Goal: Task Accomplishment & Management: Complete application form

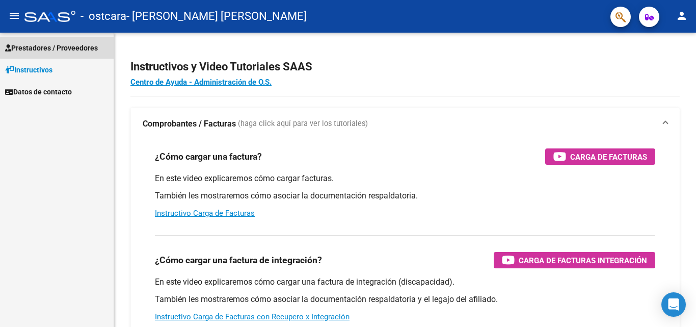
click at [66, 47] on span "Prestadores / Proveedores" at bounding box center [51, 47] width 93 height 11
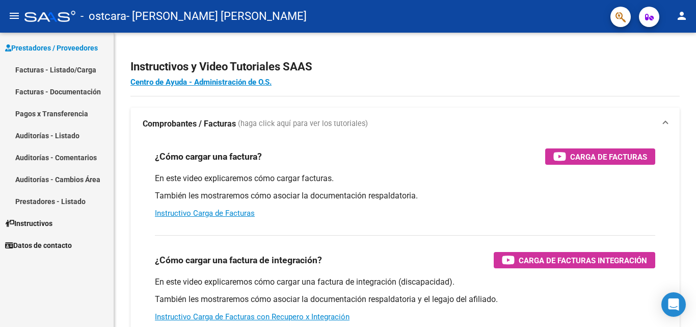
click at [64, 68] on link "Facturas - Listado/Carga" at bounding box center [57, 70] width 114 height 22
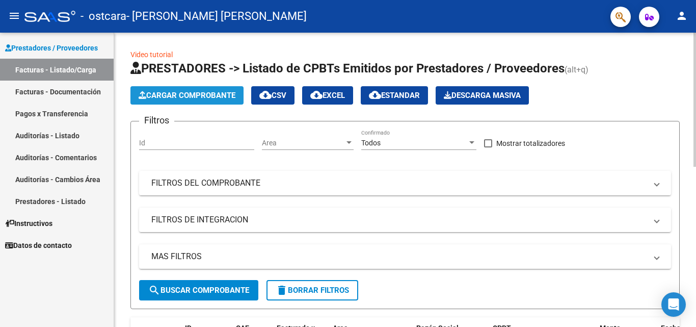
click at [168, 96] on span "Cargar Comprobante" at bounding box center [187, 95] width 97 height 9
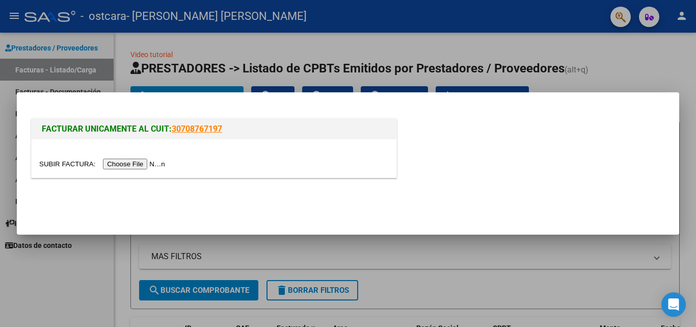
click at [132, 166] on input "file" at bounding box center [103, 163] width 129 height 11
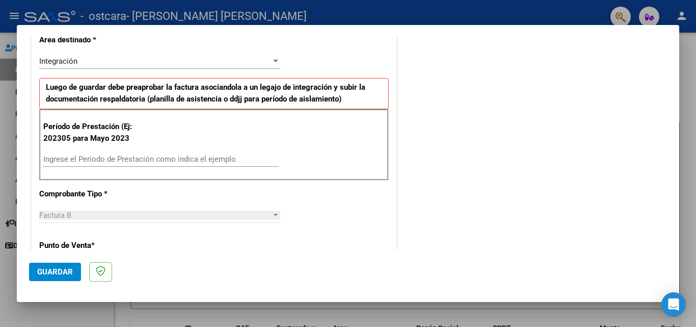
scroll to position [245, 0]
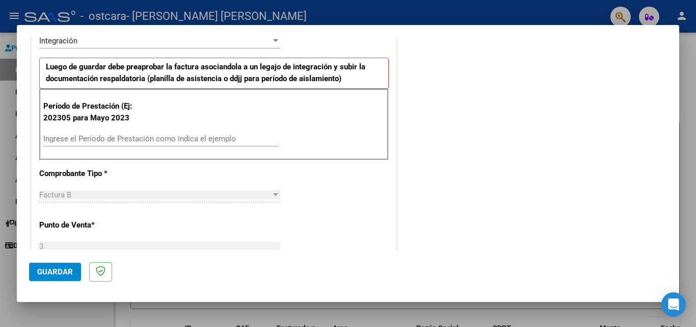
click at [86, 142] on input "Ingrese el Período de Prestación como indica el ejemplo" at bounding box center [160, 138] width 235 height 9
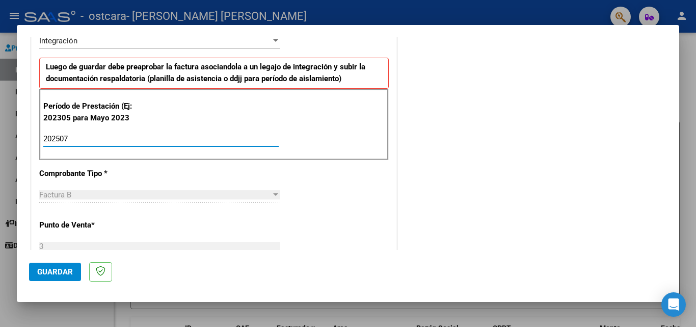
type input "202507"
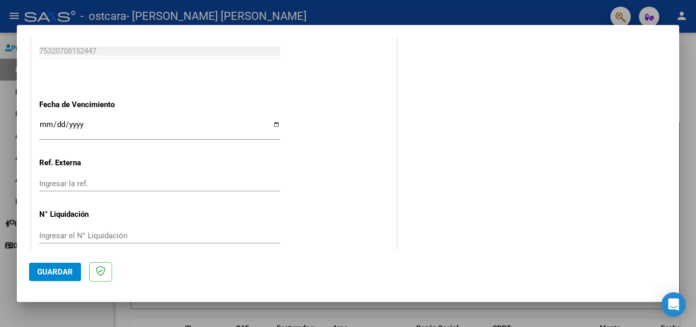
scroll to position [665, 0]
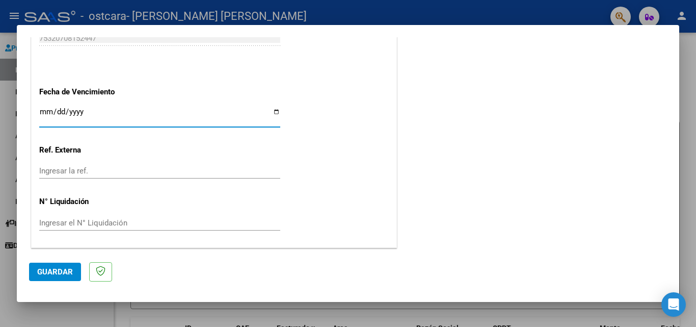
click at [272, 113] on input "Ingresar la fecha" at bounding box center [159, 116] width 241 height 16
type input "[DATE]"
click at [62, 273] on span "Guardar" at bounding box center [55, 271] width 36 height 9
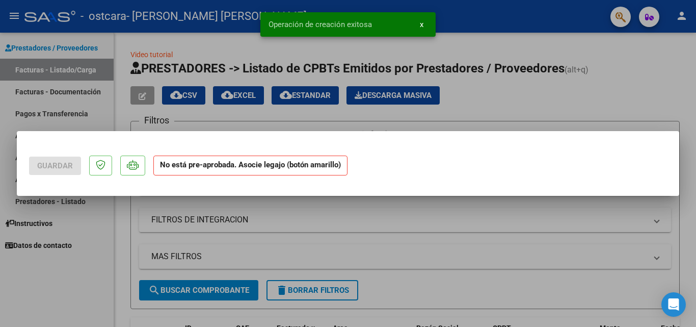
scroll to position [0, 0]
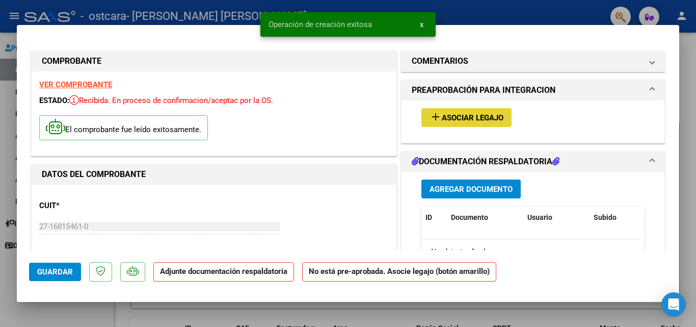
click at [460, 117] on span "Asociar Legajo" at bounding box center [473, 117] width 62 height 9
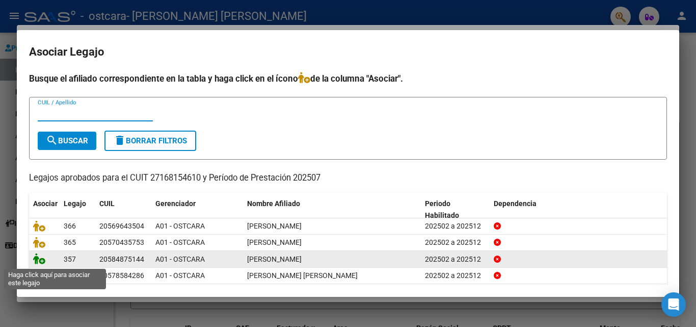
click at [40, 261] on icon at bounding box center [39, 258] width 12 height 11
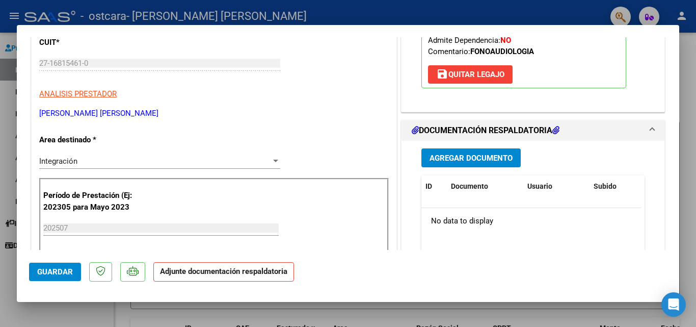
scroll to position [183, 0]
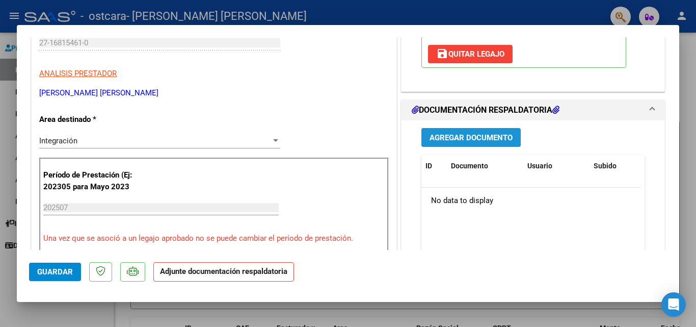
click at [465, 136] on span "Agregar Documento" at bounding box center [471, 137] width 83 height 9
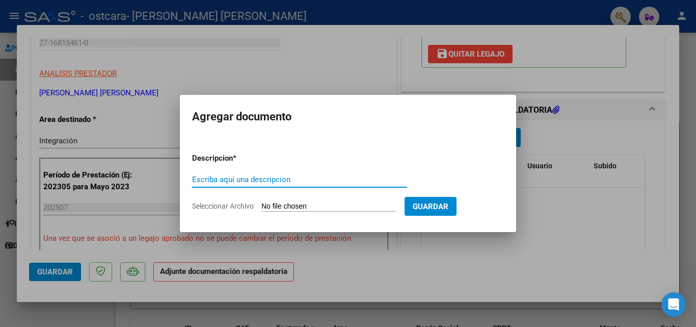
click at [262, 177] on input "Escriba aquí una descripcion" at bounding box center [299, 179] width 215 height 9
type input "asistencia"
click at [229, 204] on span "Seleccionar Archivo" at bounding box center [223, 206] width 62 height 8
click at [261, 204] on input "Seleccionar Archivo" at bounding box center [328, 207] width 135 height 10
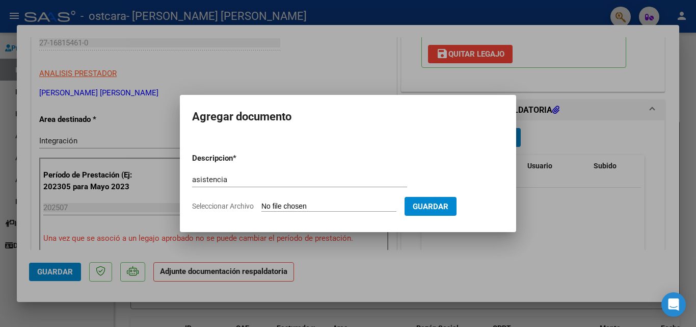
type input "C:\fakepath\asistencia julio.pdf"
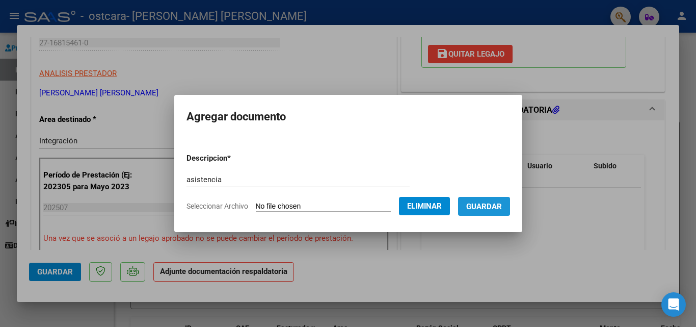
click at [496, 206] on span "Guardar" at bounding box center [484, 206] width 36 height 9
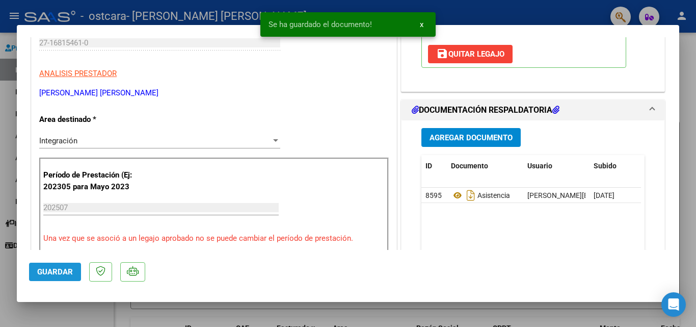
click at [63, 275] on span "Guardar" at bounding box center [55, 271] width 36 height 9
click at [9, 64] on div at bounding box center [348, 163] width 696 height 327
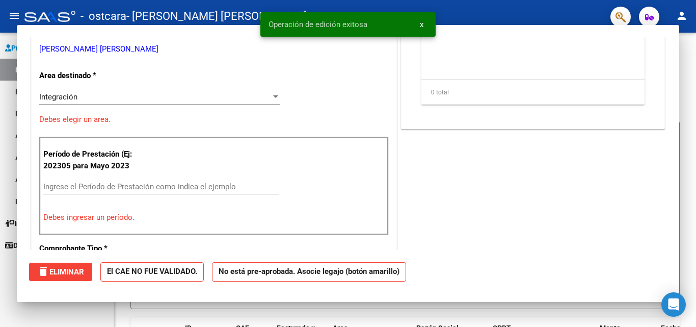
scroll to position [0, 0]
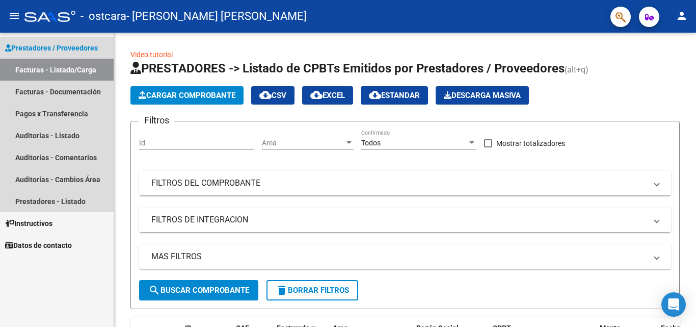
click at [86, 69] on link "Facturas - Listado/Carga" at bounding box center [57, 70] width 114 height 22
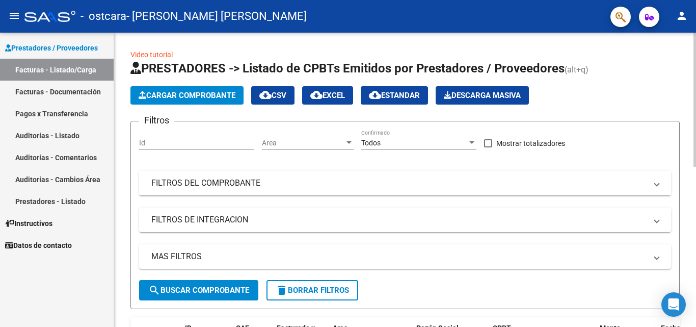
click at [167, 93] on span "Cargar Comprobante" at bounding box center [187, 95] width 97 height 9
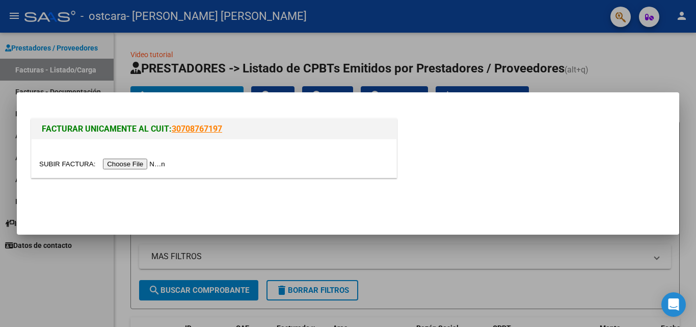
click at [162, 166] on input "file" at bounding box center [103, 163] width 129 height 11
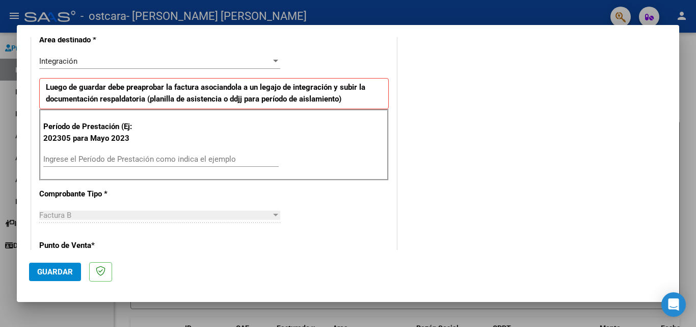
scroll to position [245, 0]
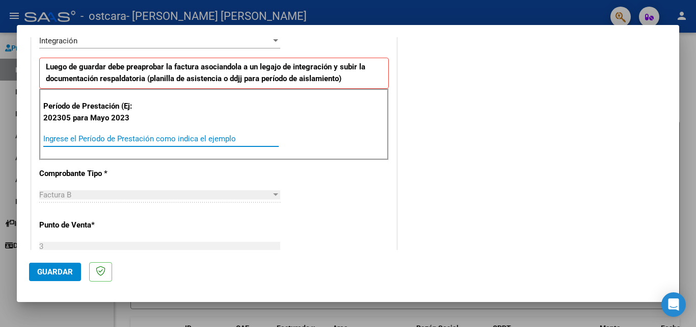
click at [108, 136] on input "Ingrese el Período de Prestación como indica el ejemplo" at bounding box center [160, 138] width 235 height 9
type input "202507"
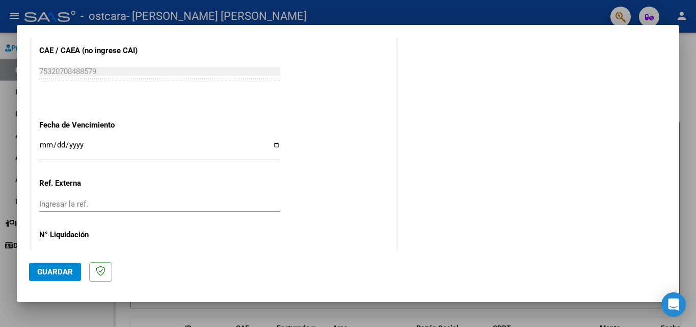
scroll to position [652, 0]
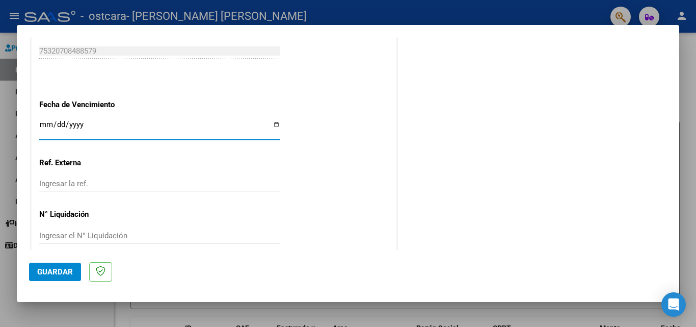
click at [274, 123] on input "Ingresar la fecha" at bounding box center [159, 128] width 241 height 16
type input "[DATE]"
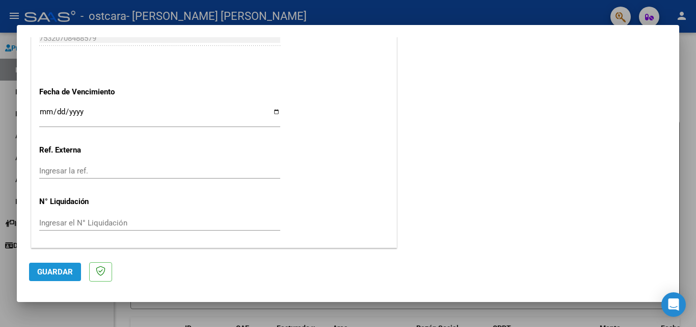
click at [57, 269] on span "Guardar" at bounding box center [55, 271] width 36 height 9
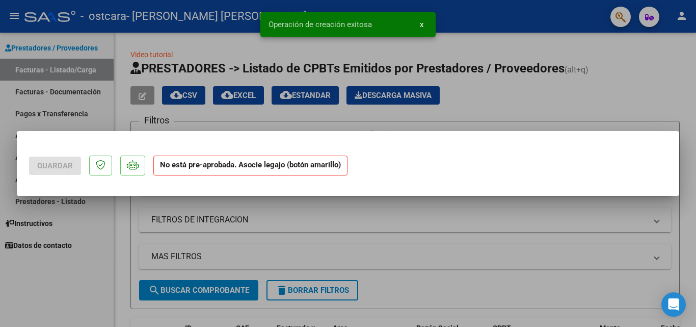
scroll to position [0, 0]
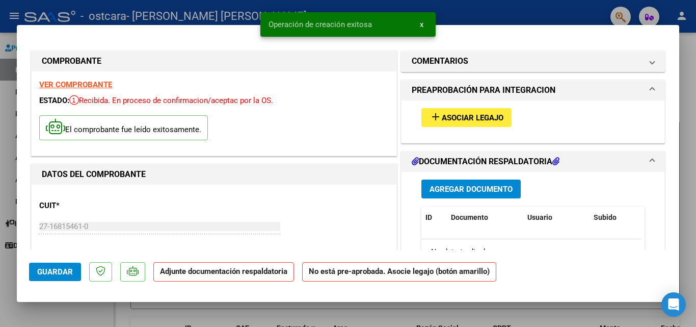
click at [474, 117] on span "Asociar Legajo" at bounding box center [473, 117] width 62 height 9
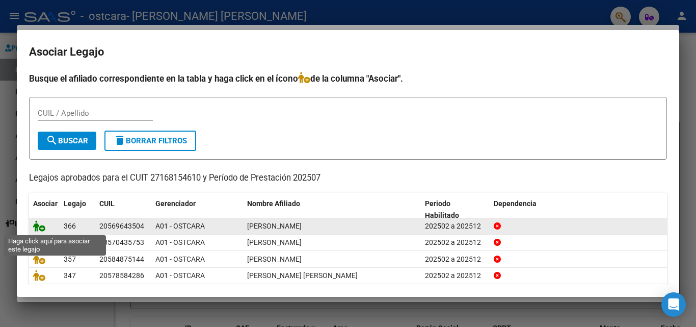
click at [39, 225] on icon at bounding box center [39, 225] width 12 height 11
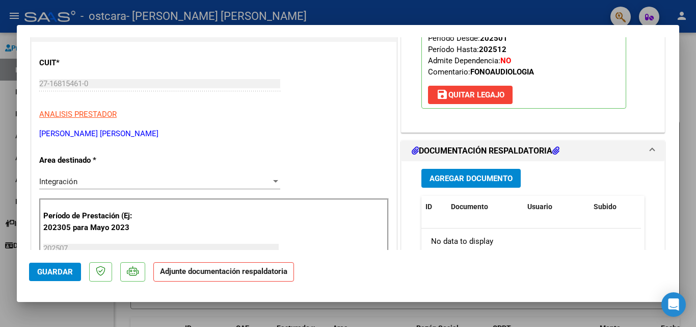
scroll to position [163, 0]
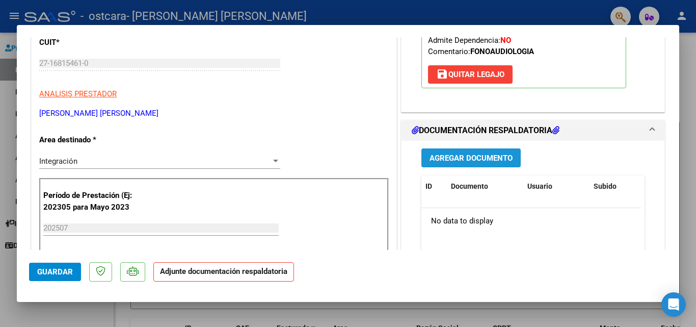
click at [449, 154] on span "Agregar Documento" at bounding box center [471, 157] width 83 height 9
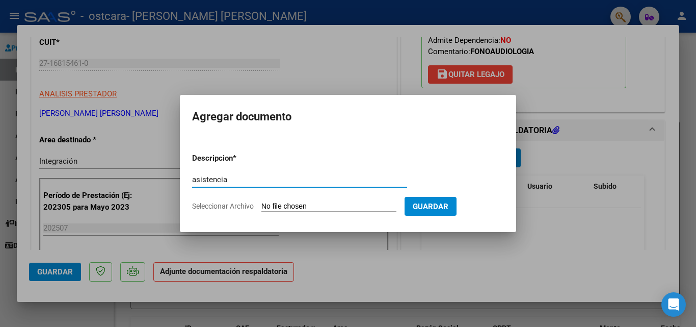
type input "asistencia"
click at [248, 205] on span "Seleccionar Archivo" at bounding box center [223, 206] width 62 height 8
click at [261, 205] on input "Seleccionar Archivo" at bounding box center [328, 207] width 135 height 10
click at [249, 207] on span "Seleccionar Archivo" at bounding box center [223, 206] width 62 height 8
click at [261, 207] on input "Seleccionar Archivo" at bounding box center [328, 207] width 135 height 10
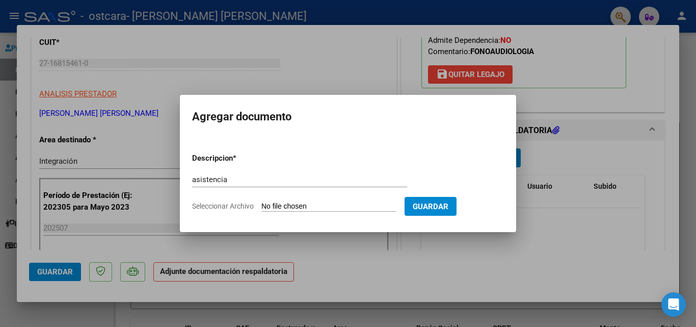
click at [252, 207] on span "Seleccionar Archivo" at bounding box center [223, 206] width 62 height 8
click at [261, 207] on input "Seleccionar Archivo" at bounding box center [328, 207] width 135 height 10
type input "C:\fakepath\asistencia julio.pdf"
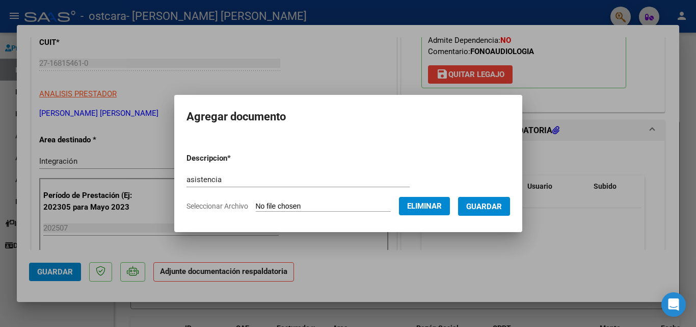
click at [492, 202] on span "Guardar" at bounding box center [484, 206] width 36 height 9
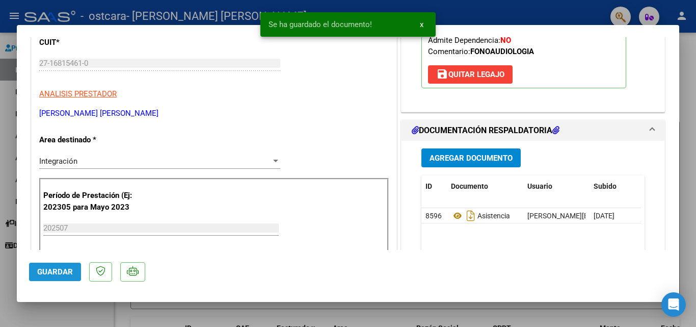
click at [60, 271] on span "Guardar" at bounding box center [55, 271] width 36 height 9
click at [7, 65] on div at bounding box center [348, 163] width 696 height 327
type input "$ 0,00"
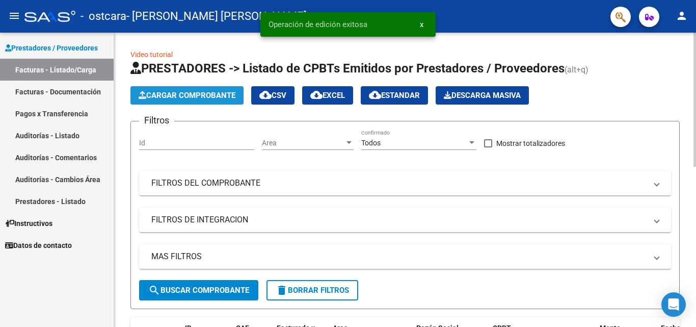
click at [150, 92] on span "Cargar Comprobante" at bounding box center [187, 95] width 97 height 9
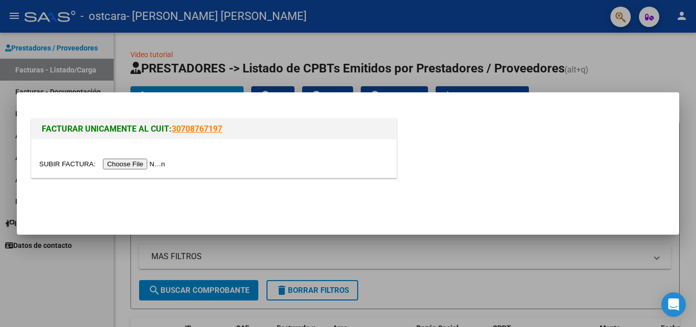
click at [415, 258] on div at bounding box center [348, 163] width 696 height 327
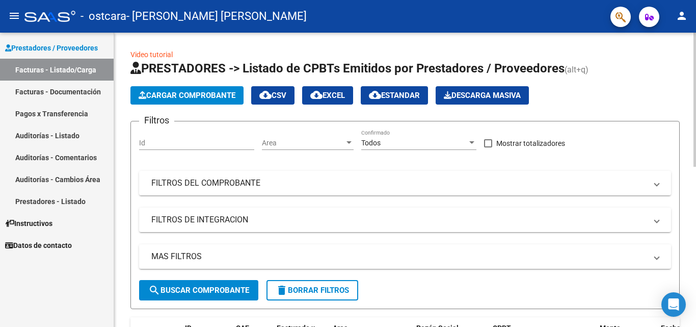
click at [180, 97] on span "Cargar Comprobante" at bounding box center [187, 95] width 97 height 9
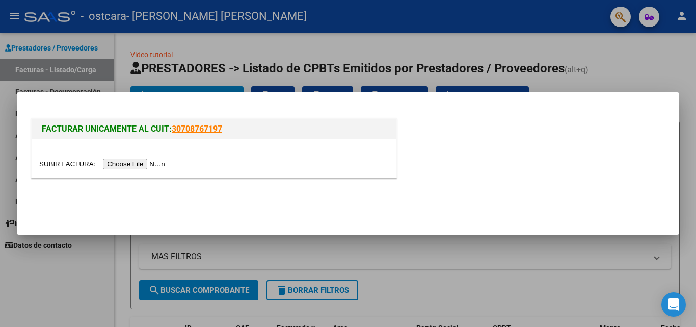
click at [158, 164] on input "file" at bounding box center [103, 163] width 129 height 11
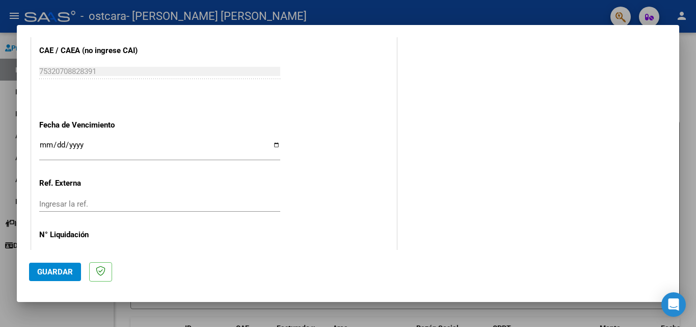
scroll to position [652, 0]
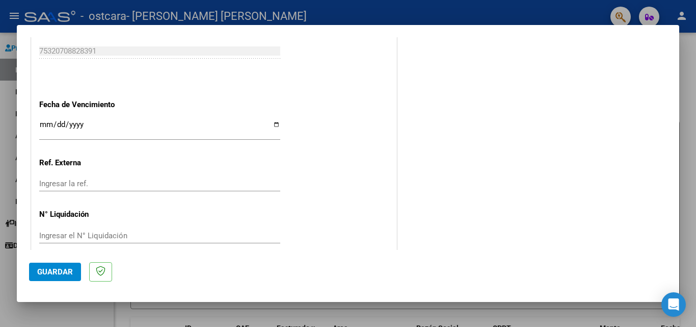
click at [272, 126] on input "Ingresar la fecha" at bounding box center [159, 128] width 241 height 16
type input "[DATE]"
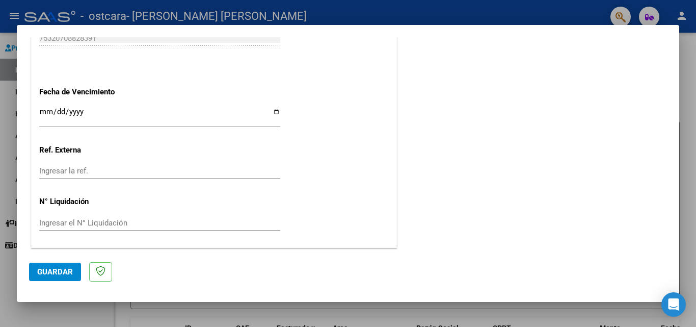
click at [60, 273] on span "Guardar" at bounding box center [55, 271] width 36 height 9
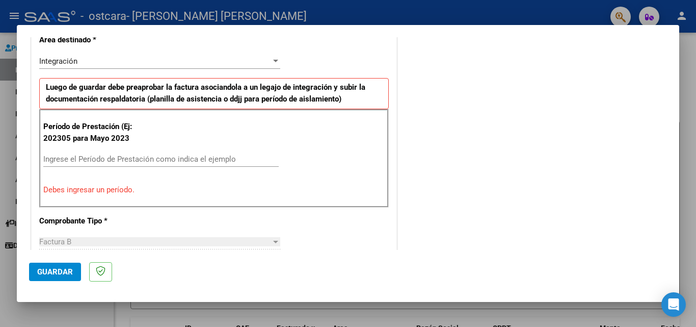
scroll to position [245, 0]
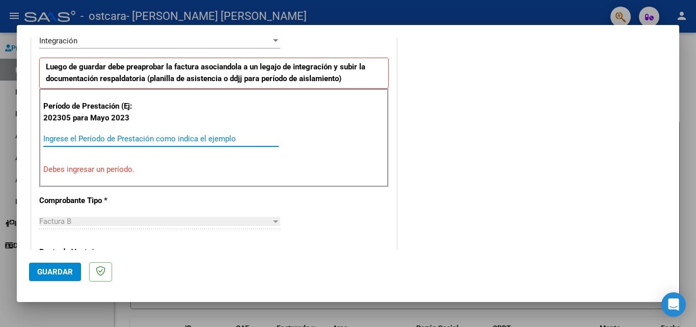
click at [77, 138] on input "Ingrese el Período de Prestación como indica el ejemplo" at bounding box center [160, 138] width 235 height 9
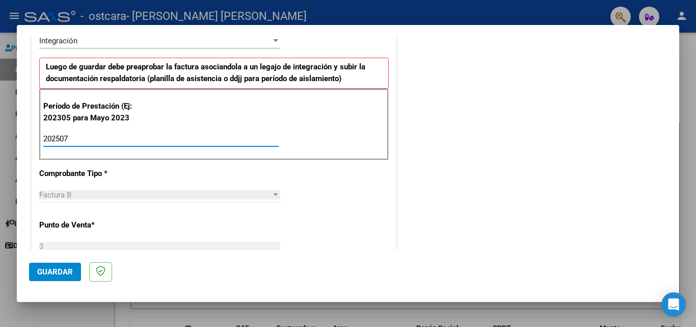
type input "202507"
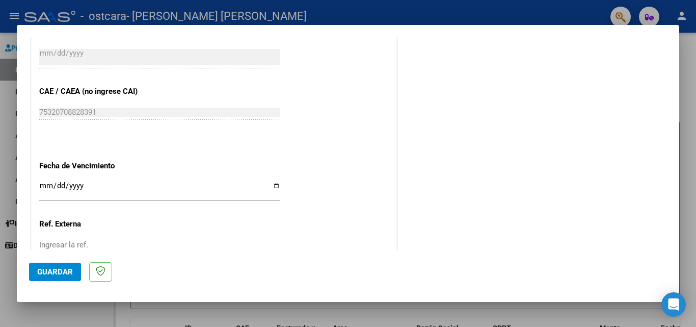
scroll to position [612, 0]
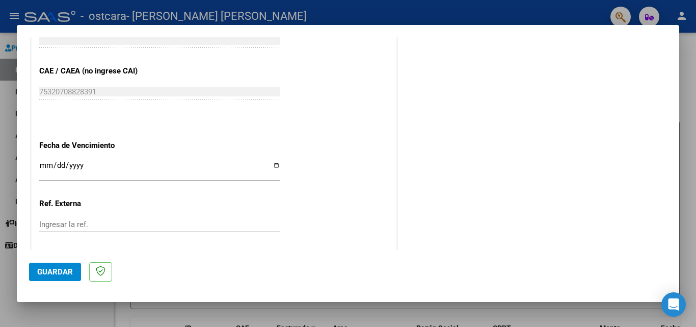
click at [274, 166] on input "[DATE]" at bounding box center [159, 169] width 241 height 16
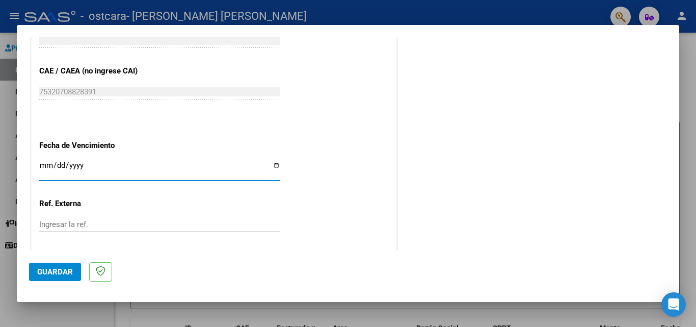
type input "[DATE]"
click at [53, 274] on span "Guardar" at bounding box center [55, 271] width 36 height 9
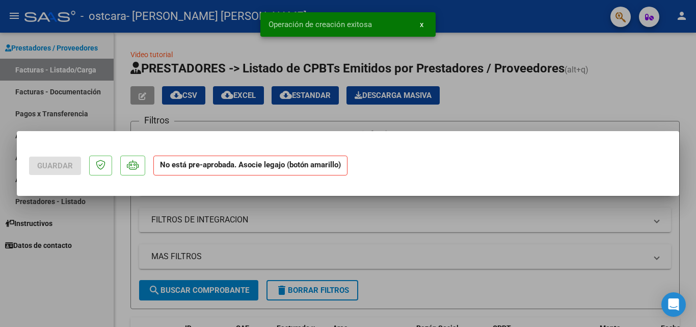
scroll to position [0, 0]
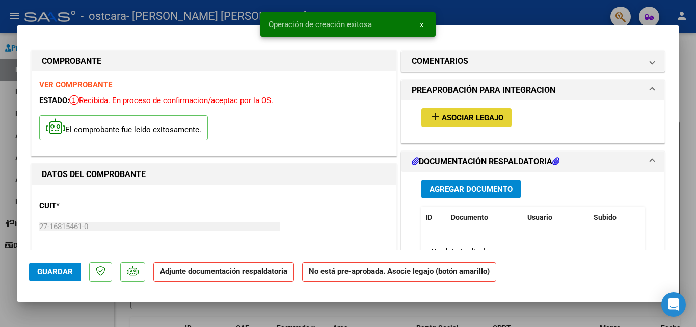
click at [501, 118] on button "add Asociar Legajo" at bounding box center [466, 117] width 90 height 19
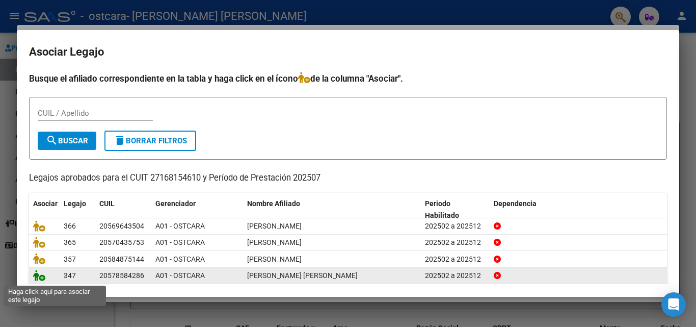
click at [40, 277] on icon at bounding box center [39, 275] width 12 height 11
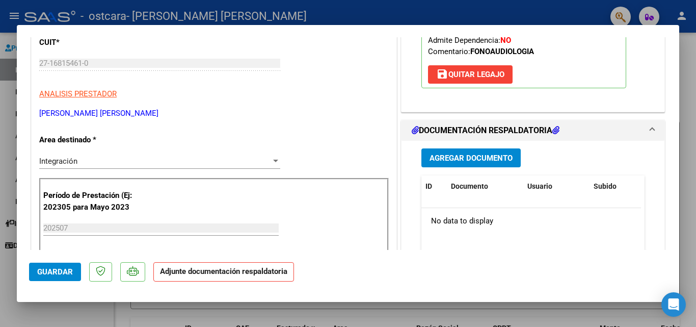
scroll to position [183, 0]
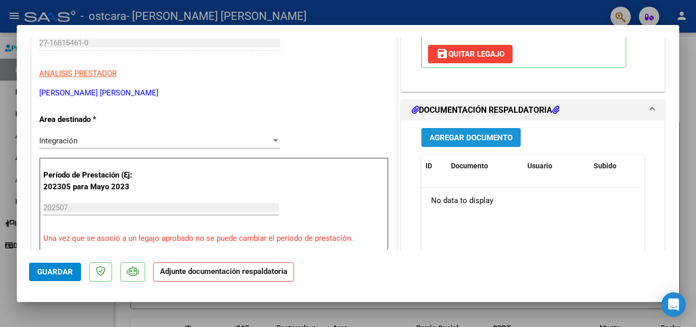
click at [438, 138] on span "Agregar Documento" at bounding box center [471, 137] width 83 height 9
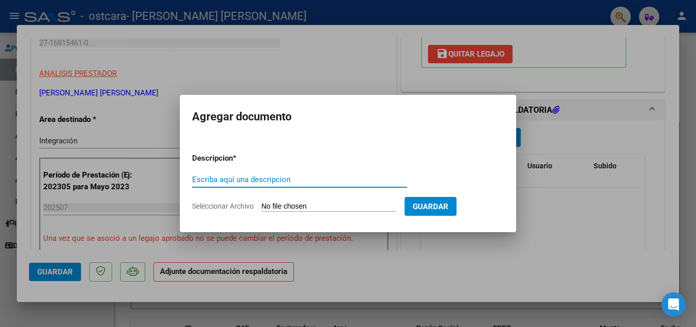
click at [301, 178] on input "Escriba aquí una descripcion" at bounding box center [299, 179] width 215 height 9
type input "ASISTENCIA"
click at [245, 205] on span "Seleccionar Archivo" at bounding box center [223, 206] width 62 height 8
click at [261, 205] on input "Seleccionar Archivo" at bounding box center [328, 207] width 135 height 10
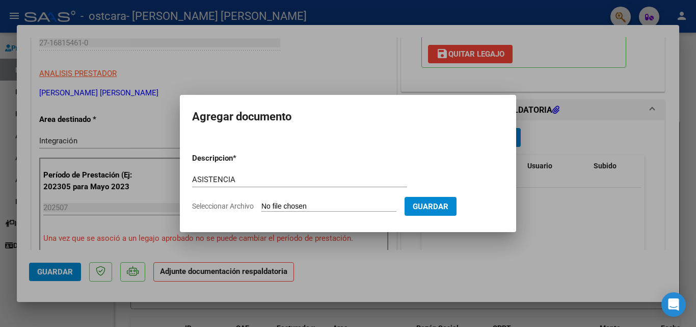
type input "C:\fakepath\asistencia julio.pdf"
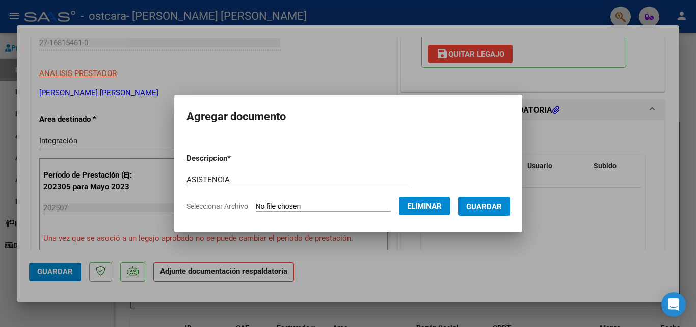
click at [496, 205] on span "Guardar" at bounding box center [484, 206] width 36 height 9
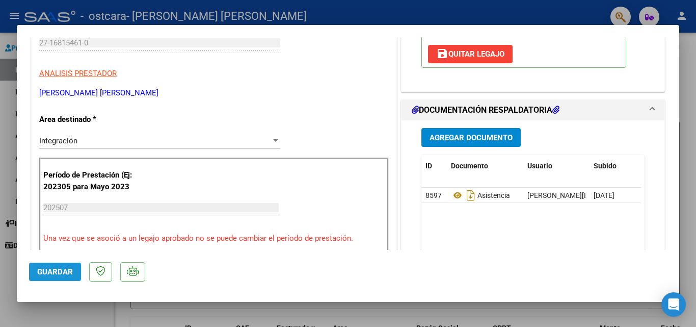
click at [66, 273] on span "Guardar" at bounding box center [55, 271] width 36 height 9
click at [7, 64] on div at bounding box center [348, 163] width 696 height 327
type input "$ 0,00"
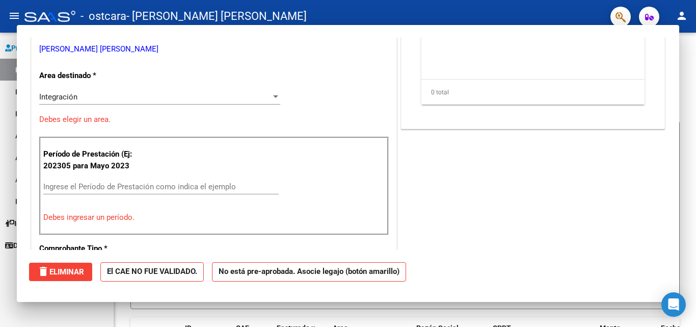
scroll to position [0, 0]
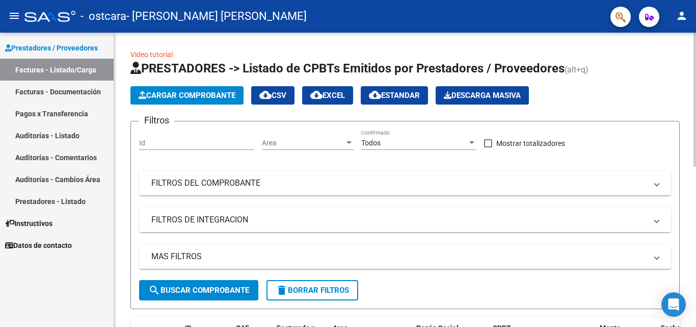
click at [177, 96] on span "Cargar Comprobante" at bounding box center [187, 95] width 97 height 9
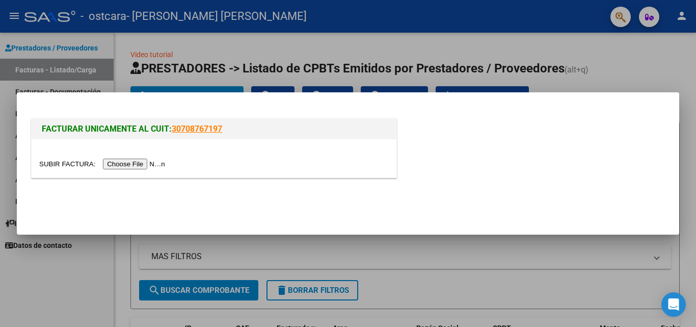
click at [145, 166] on input "file" at bounding box center [103, 163] width 129 height 11
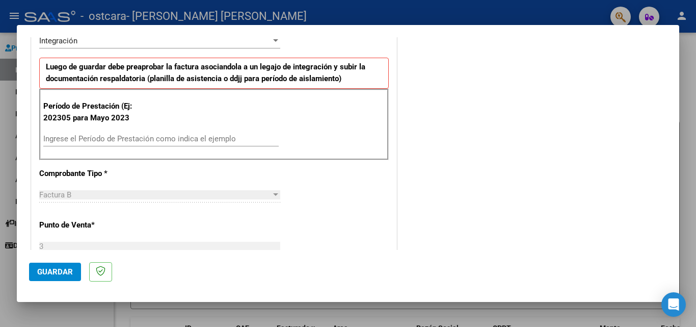
scroll to position [265, 0]
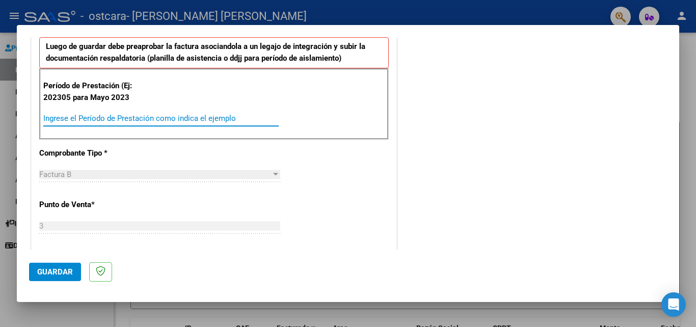
click at [62, 118] on input "Ingrese el Período de Prestación como indica el ejemplo" at bounding box center [160, 118] width 235 height 9
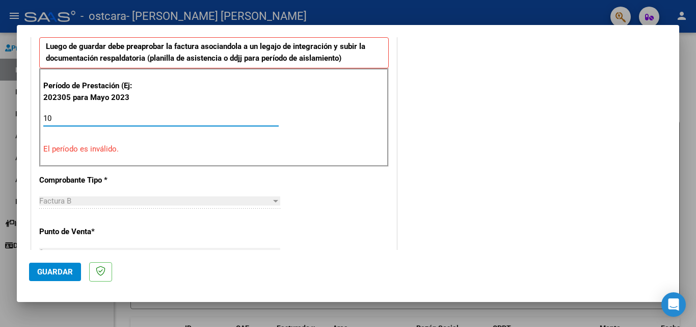
type input "1"
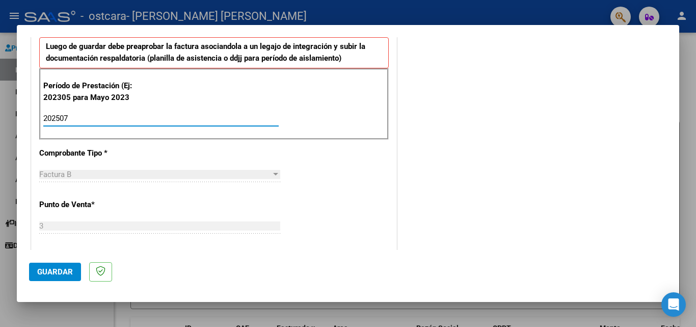
type input "202507"
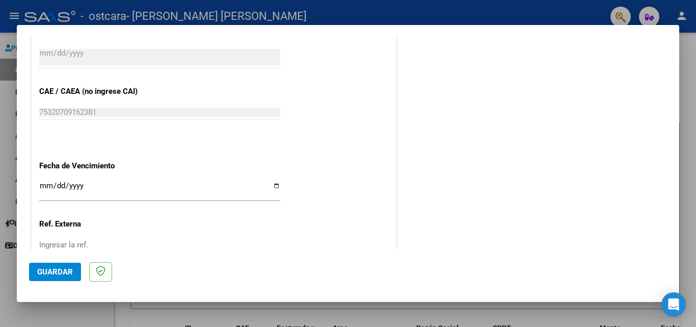
scroll to position [612, 0]
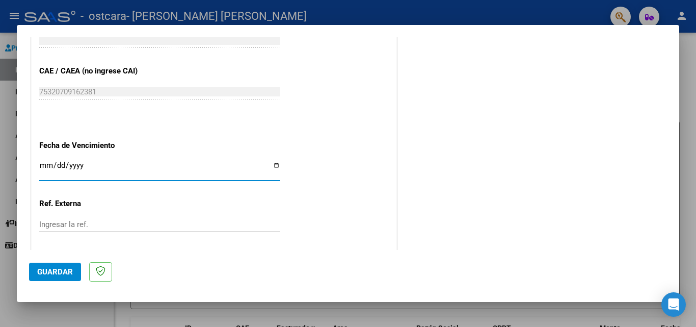
click at [272, 166] on input "Ingresar la fecha" at bounding box center [159, 169] width 241 height 16
type input "[DATE]"
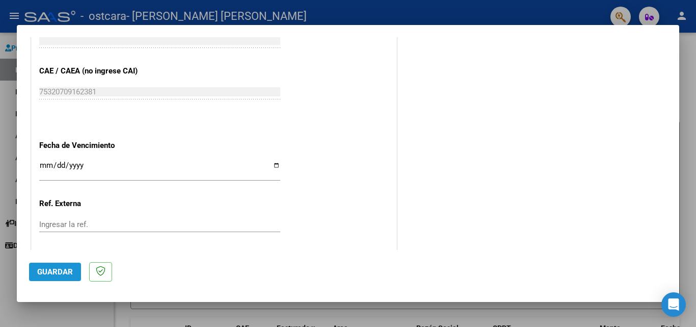
click at [63, 270] on span "Guardar" at bounding box center [55, 271] width 36 height 9
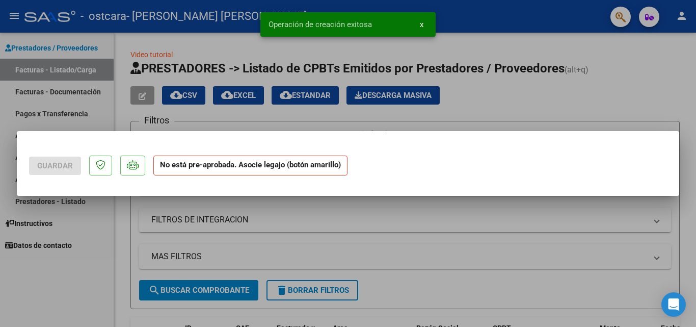
scroll to position [0, 0]
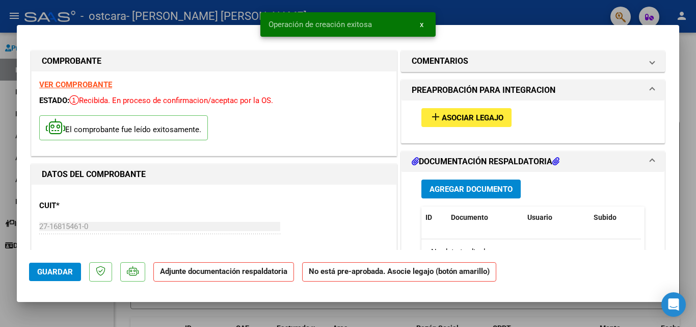
click at [462, 114] on span "Asociar Legajo" at bounding box center [473, 117] width 62 height 9
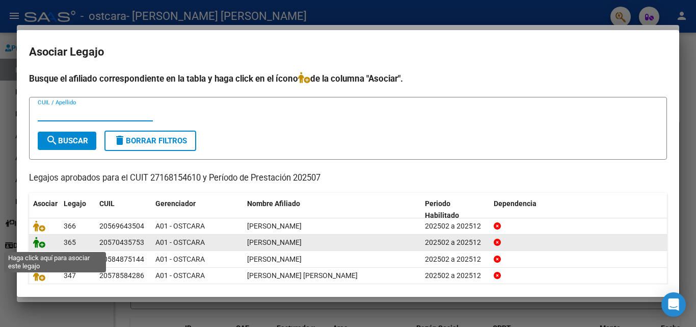
click at [39, 243] on icon at bounding box center [39, 241] width 12 height 11
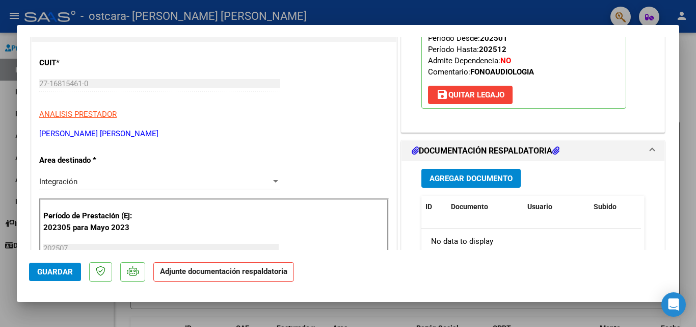
scroll to position [163, 0]
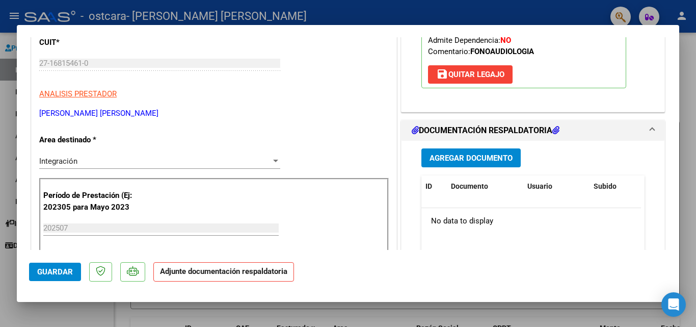
click at [434, 157] on span "Agregar Documento" at bounding box center [471, 157] width 83 height 9
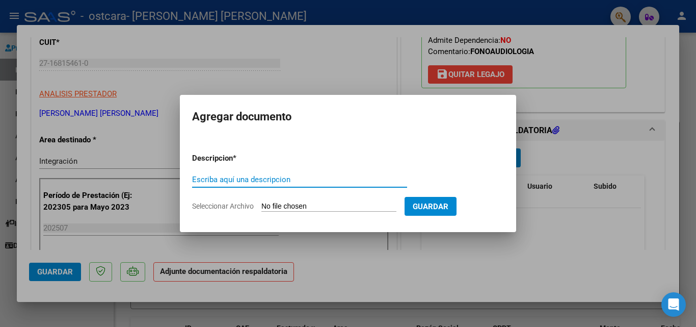
click at [285, 180] on input "Escriba aquí una descripcion" at bounding box center [299, 179] width 215 height 9
type input "ASISTENCIA"
click at [246, 206] on span "Seleccionar Archivo" at bounding box center [223, 206] width 62 height 8
click at [261, 206] on input "Seleccionar Archivo" at bounding box center [328, 207] width 135 height 10
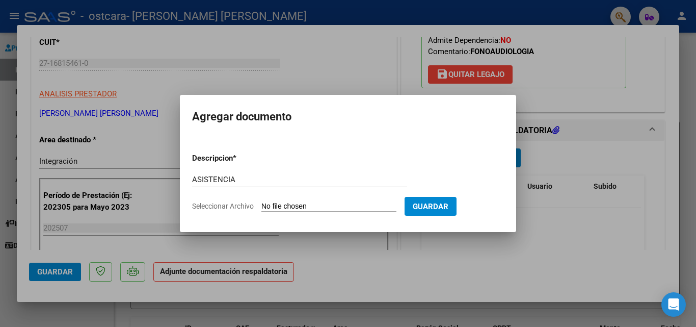
type input "C:\fakepath\asistencia julio.pdf"
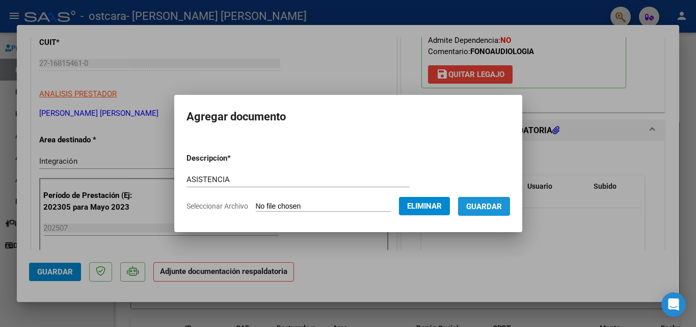
click at [496, 207] on span "Guardar" at bounding box center [484, 206] width 36 height 9
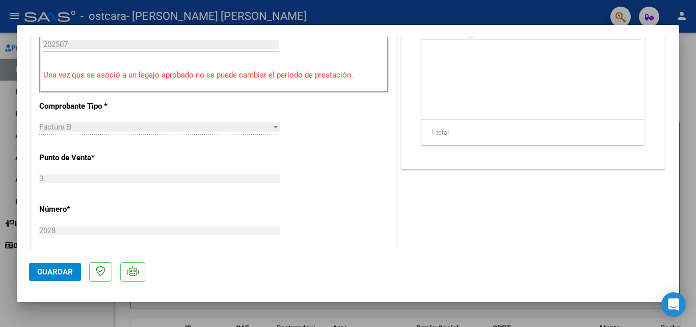
scroll to position [367, 0]
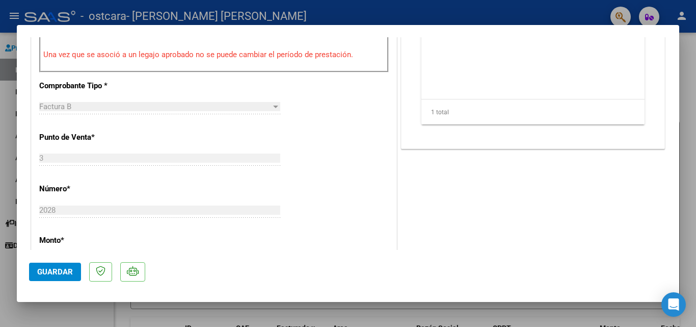
click at [43, 274] on span "Guardar" at bounding box center [55, 271] width 36 height 9
